Goal: Task Accomplishment & Management: Manage account settings

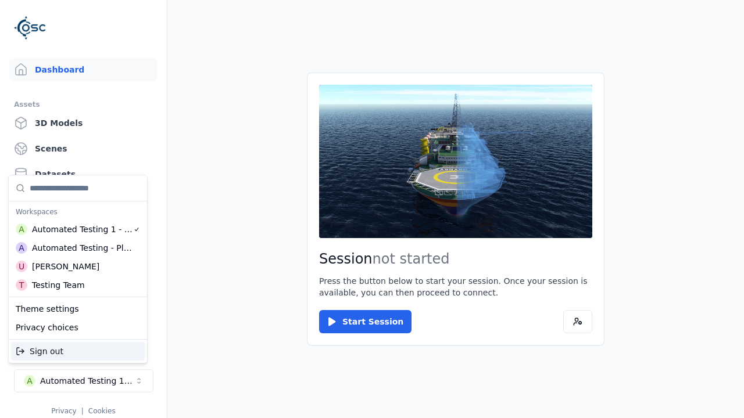
click at [78, 248] on div "Automated Testing - Playwright" at bounding box center [82, 248] width 101 height 12
click at [372, 209] on html "Support Dashboard Assets 3D Models Scenes Datasets Recordings Support Documenta…" at bounding box center [372, 209] width 744 height 418
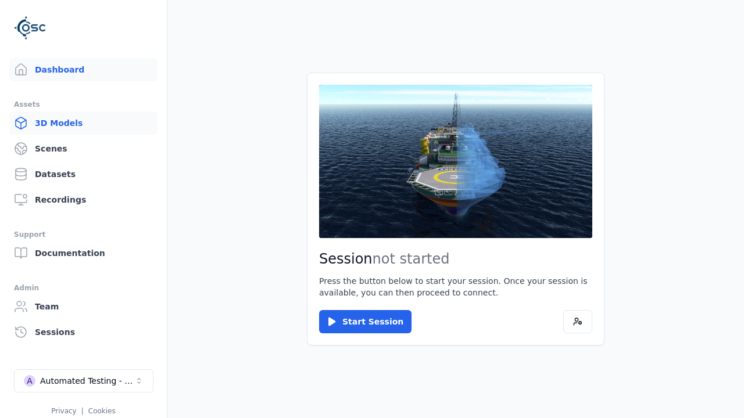
click at [83, 123] on link "3D Models" at bounding box center [83, 123] width 148 height 23
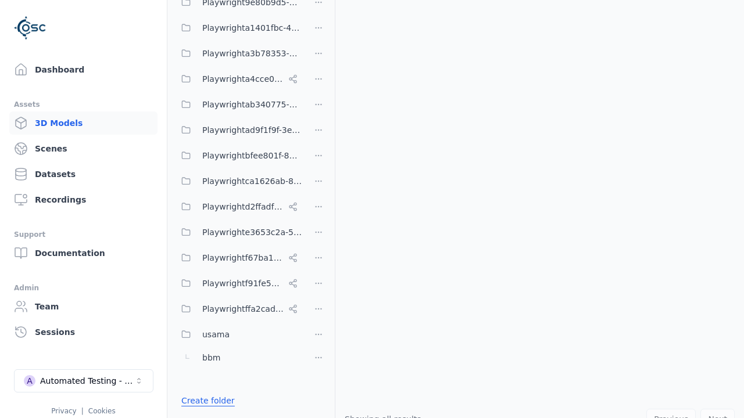
click at [205, 401] on link "Create folder" at bounding box center [207, 401] width 53 height 12
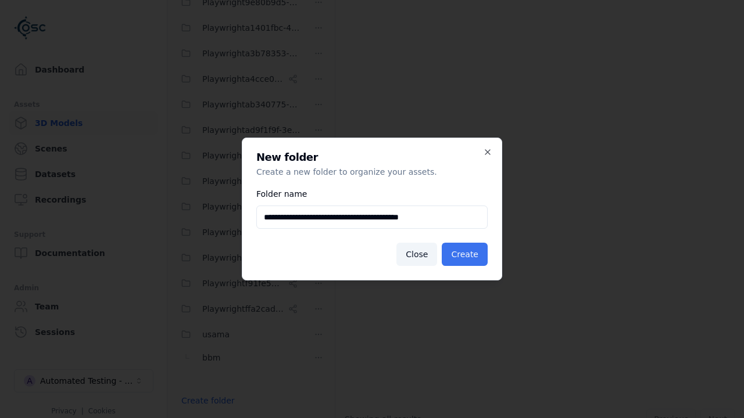
type input "**********"
click at [466, 254] on button "Create" at bounding box center [465, 254] width 46 height 23
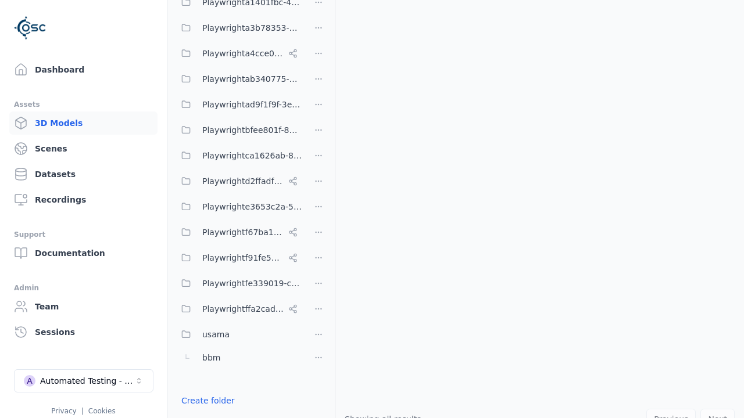
click at [204, 411] on button "Done editing" at bounding box center [207, 421] width 66 height 21
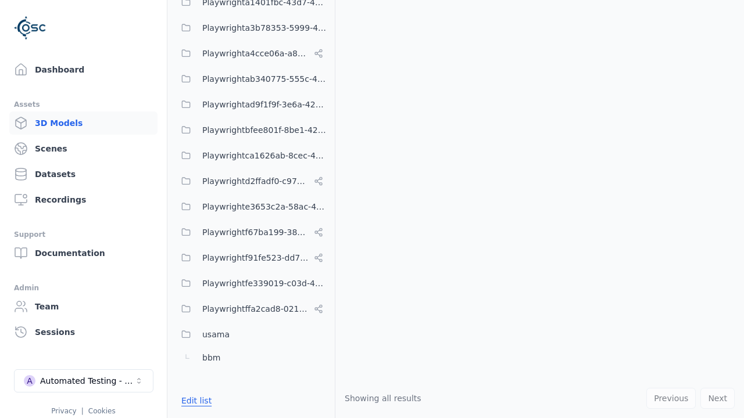
click at [194, 401] on button "Edit list" at bounding box center [196, 400] width 44 height 21
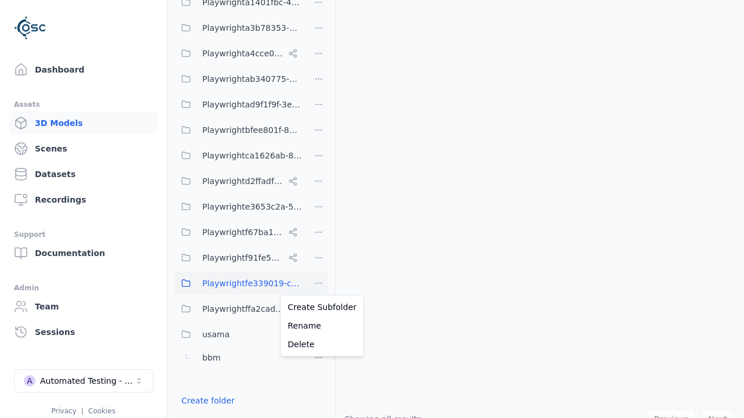
click at [318, 284] on html "Support Dashboard Assets 3D Models Scenes Datasets Recordings Support Documenta…" at bounding box center [372, 209] width 744 height 418
click at [318, 326] on div "Rename" at bounding box center [322, 326] width 78 height 19
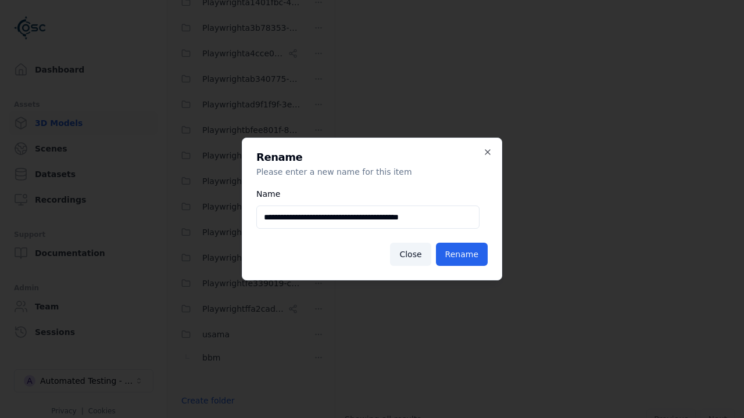
click at [368, 217] on input "**********" at bounding box center [367, 217] width 223 height 23
type input "**********"
click at [462, 254] on button "Rename" at bounding box center [462, 254] width 52 height 23
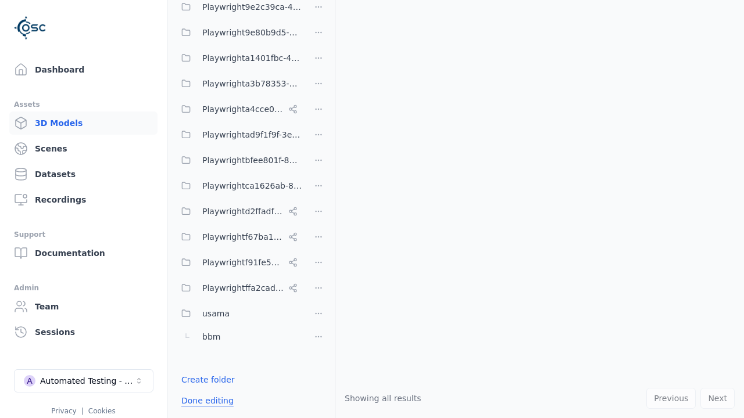
click at [204, 401] on button "Done editing" at bounding box center [207, 400] width 66 height 21
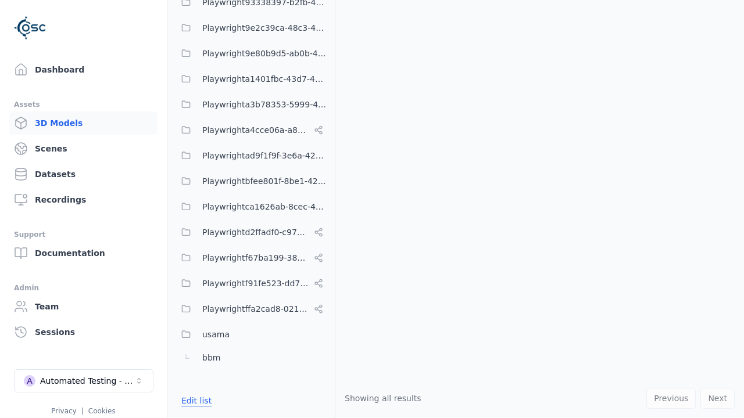
scroll to position [510, 0]
click at [194, 401] on button "Edit list" at bounding box center [196, 400] width 44 height 21
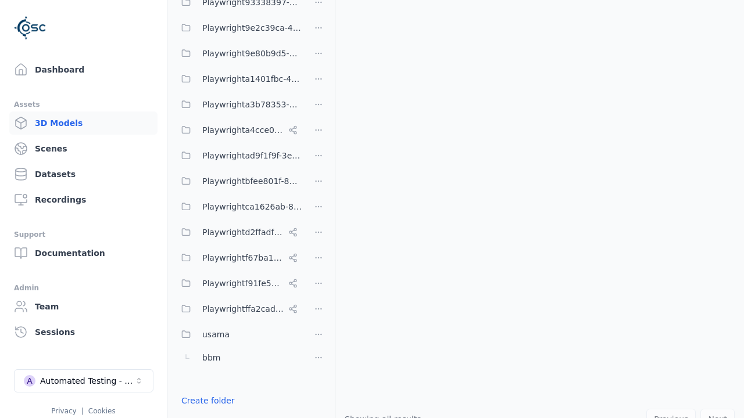
click at [318, 205] on html "Support Dashboard Assets 3D Models Scenes Datasets Recordings Support Documenta…" at bounding box center [372, 209] width 744 height 418
